Goal: Register for event/course

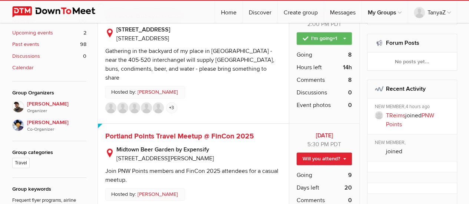
scroll to position [297, 0]
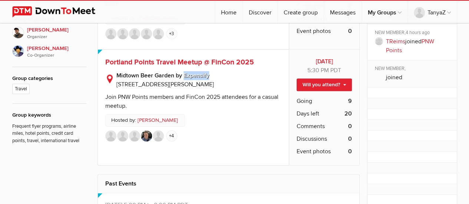
drag, startPoint x: 210, startPoint y: 71, endPoint x: 183, endPoint y: 72, distance: 27.4
click at [183, 72] on b "Midtown Beer Garden by Expensify" at bounding box center [198, 75] width 165 height 9
click at [205, 122] on div "[DATE] [DATE] 5:30 PM PDT Limited visibility event Event is listed, but non-mem…" at bounding box center [193, 108] width 191 height 116
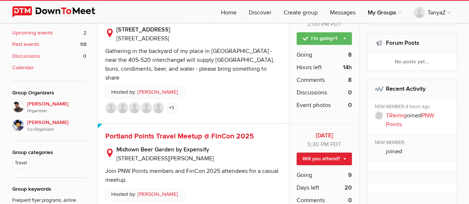
scroll to position [185, 0]
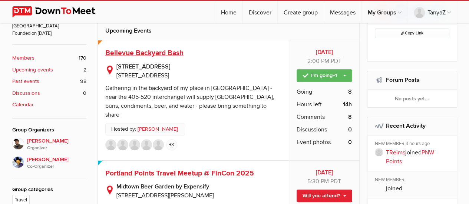
click at [164, 53] on span "Bellevue Backyard Bash" at bounding box center [144, 53] width 78 height 9
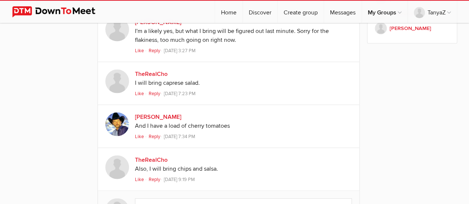
scroll to position [779, 0]
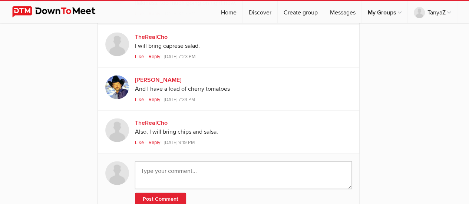
click at [163, 163] on textarea at bounding box center [243, 176] width 217 height 28
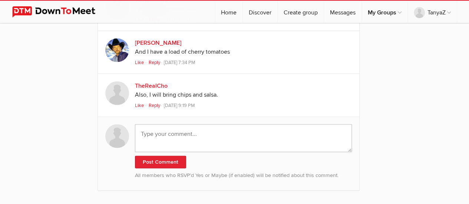
scroll to position [853, 0]
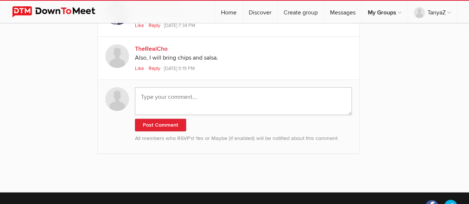
click at [290, 98] on textarea at bounding box center [243, 101] width 217 height 28
click at [286, 103] on textarea at bounding box center [243, 101] width 217 height 28
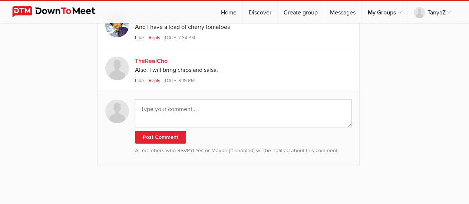
scroll to position [846, 0]
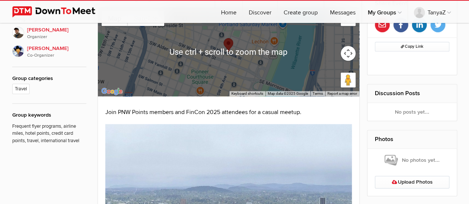
scroll to position [334, 0]
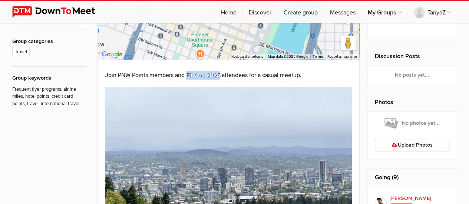
drag, startPoint x: 195, startPoint y: 74, endPoint x: 221, endPoint y: 74, distance: 26.3
click at [221, 74] on p "Join PNW Points members and FinCon 2025 attendees for a casual meetup." at bounding box center [228, 75] width 247 height 9
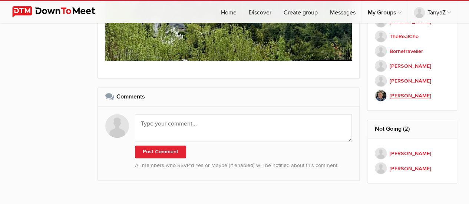
scroll to position [582, 0]
